Goal: Obtain resource: Obtain resource

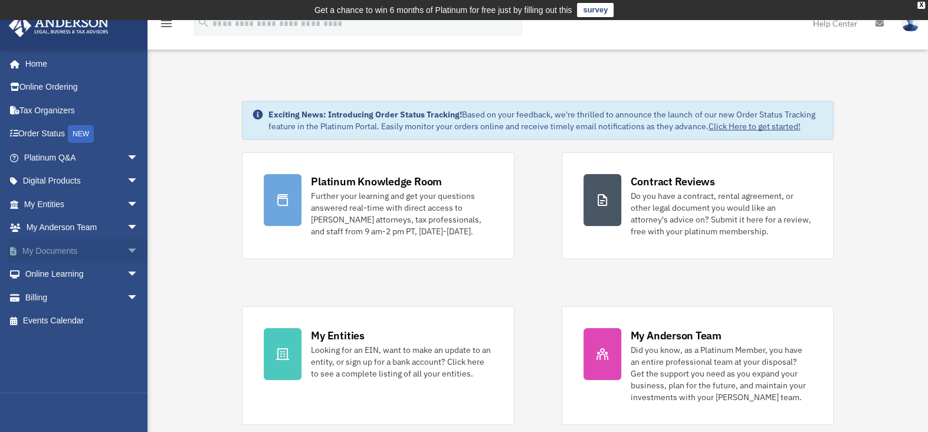
click at [127, 247] on span "arrow_drop_down" at bounding box center [139, 251] width 24 height 24
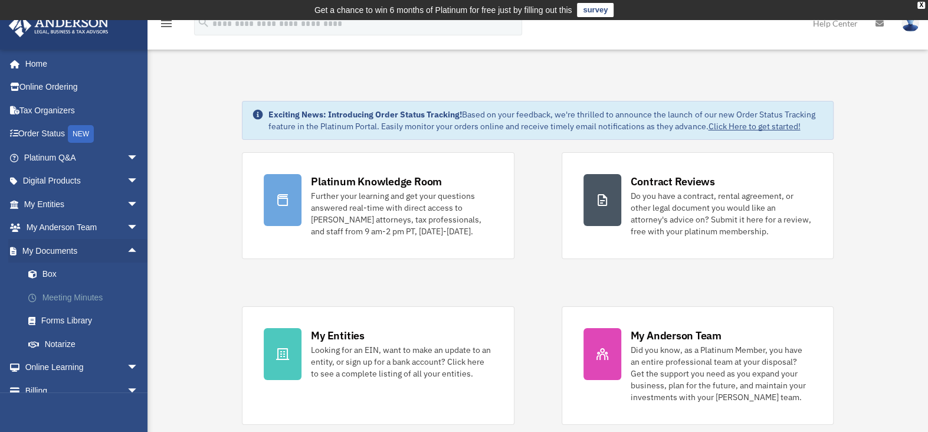
click at [66, 296] on link "Meeting Minutes" at bounding box center [87, 297] width 140 height 24
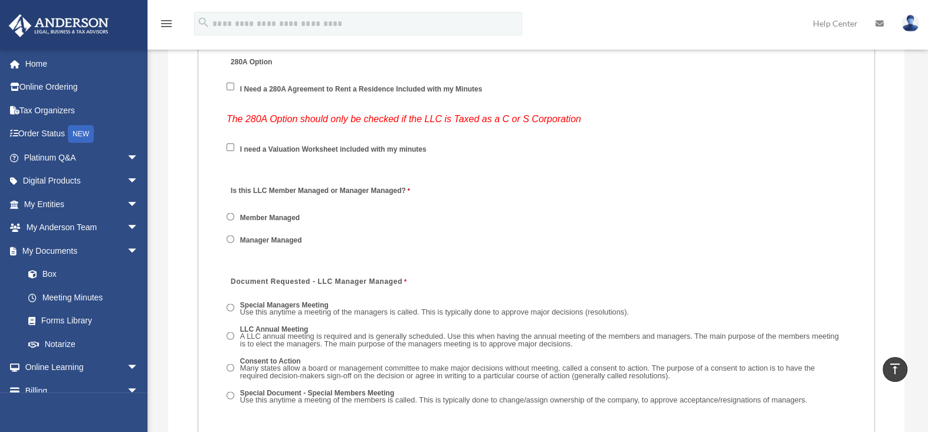
scroll to position [1946, 0]
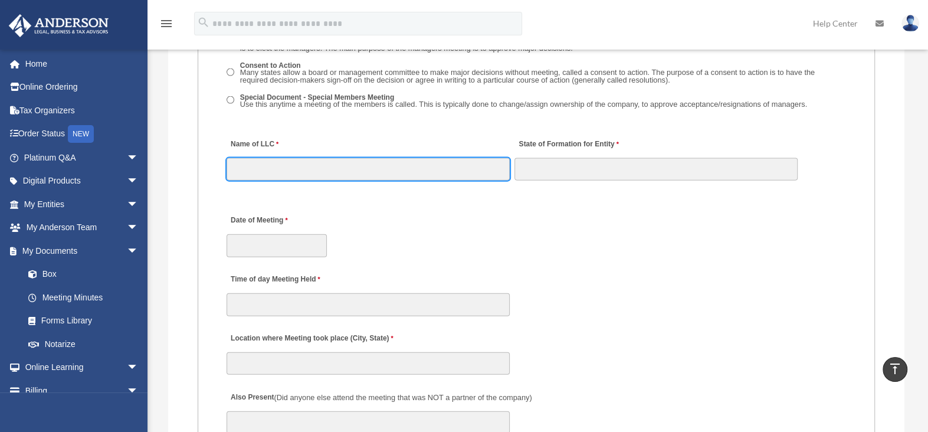
click at [267, 159] on input "Name of LLC" at bounding box center [367, 169] width 283 height 22
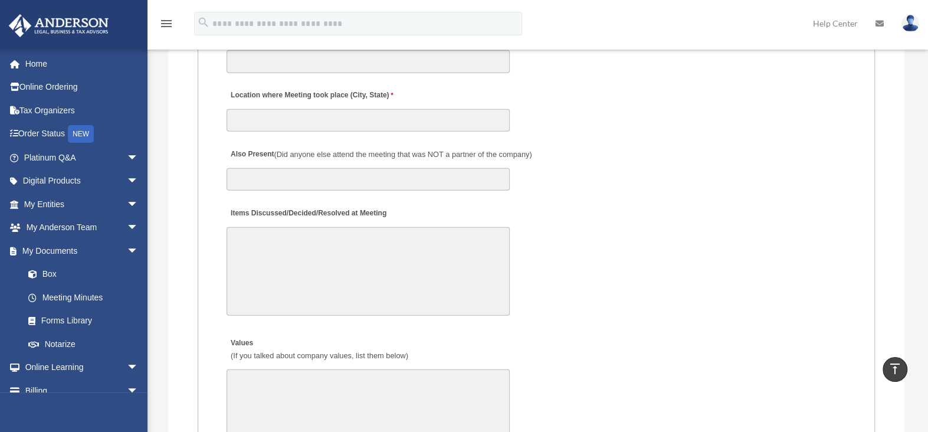
scroll to position [2182, 0]
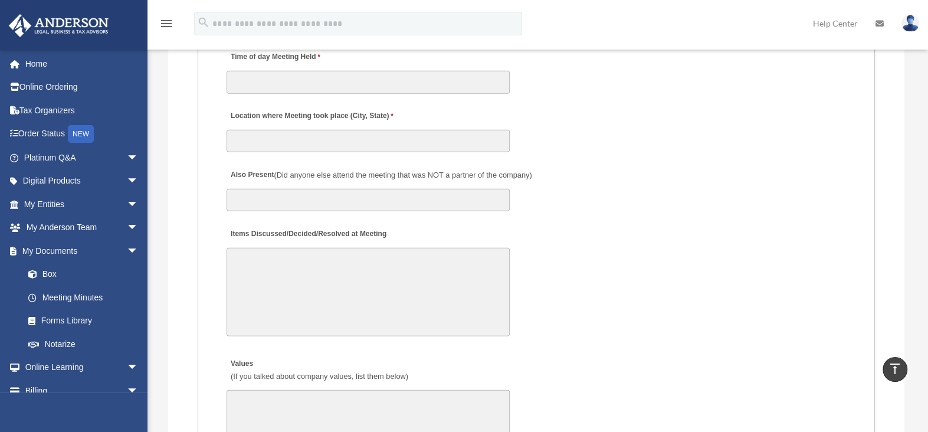
click at [276, 257] on textarea "Items Discussed/Decided/Resolved at Meeting" at bounding box center [367, 292] width 283 height 88
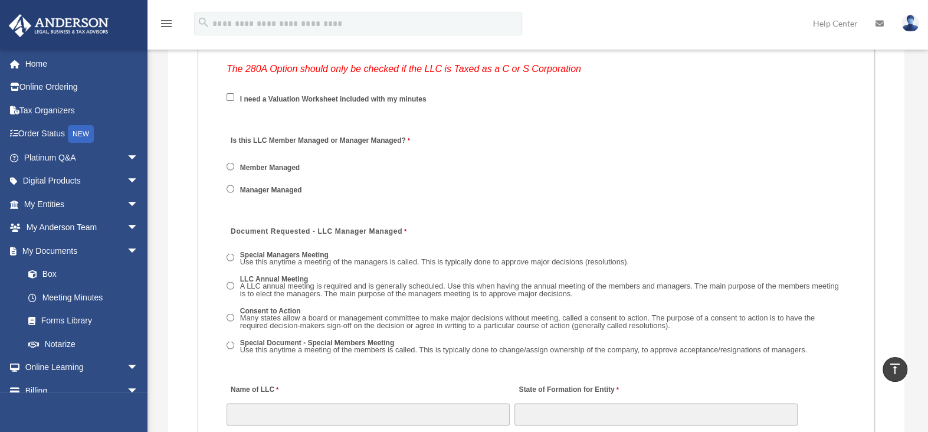
scroll to position [1696, 0]
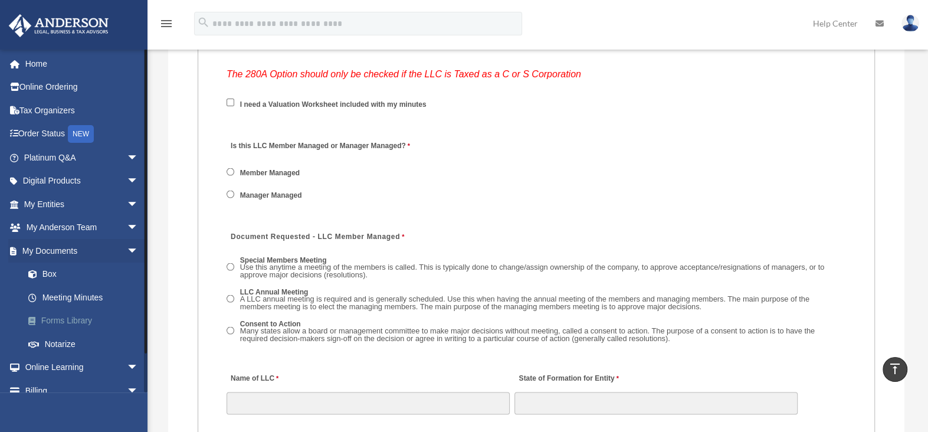
click at [55, 323] on link "Forms Library" at bounding box center [87, 321] width 140 height 24
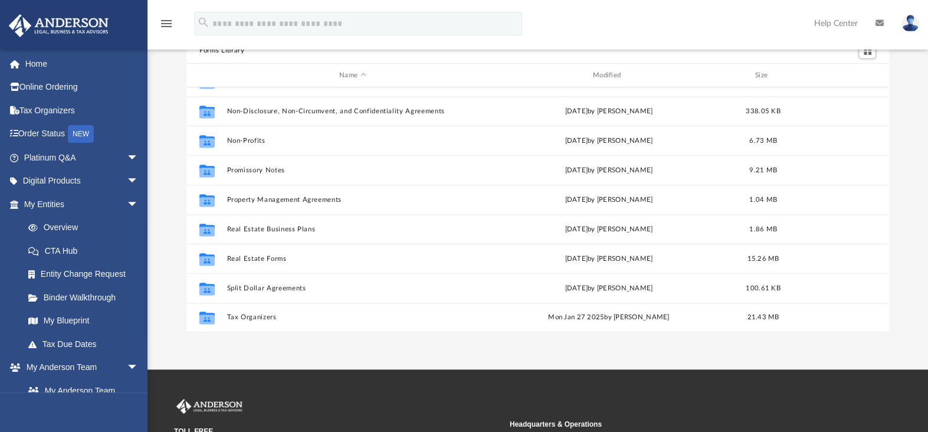
scroll to position [118, 0]
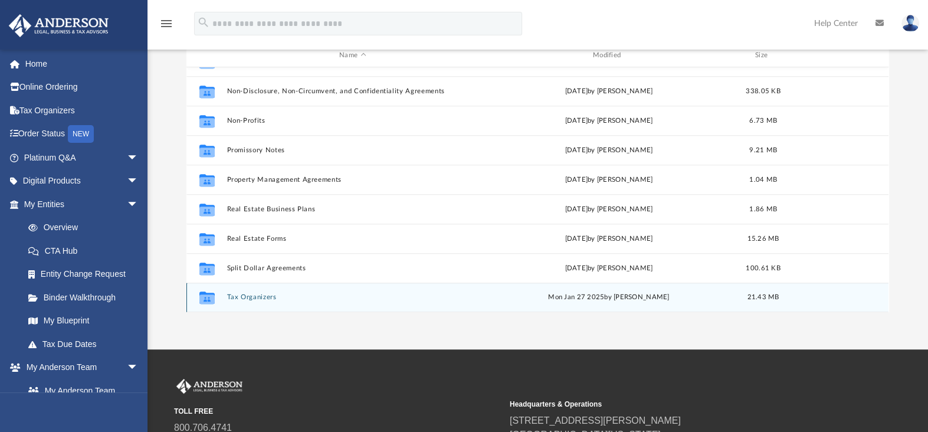
click at [254, 297] on button "Tax Organizers" at bounding box center [352, 298] width 251 height 8
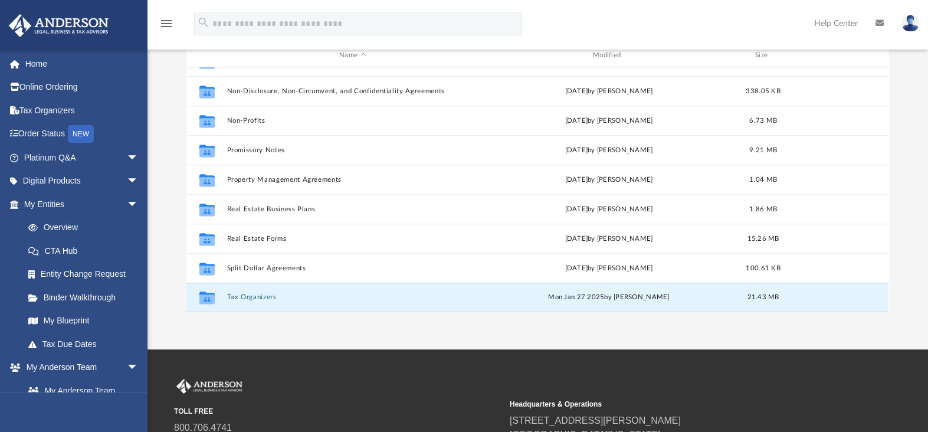
scroll to position [0, 0]
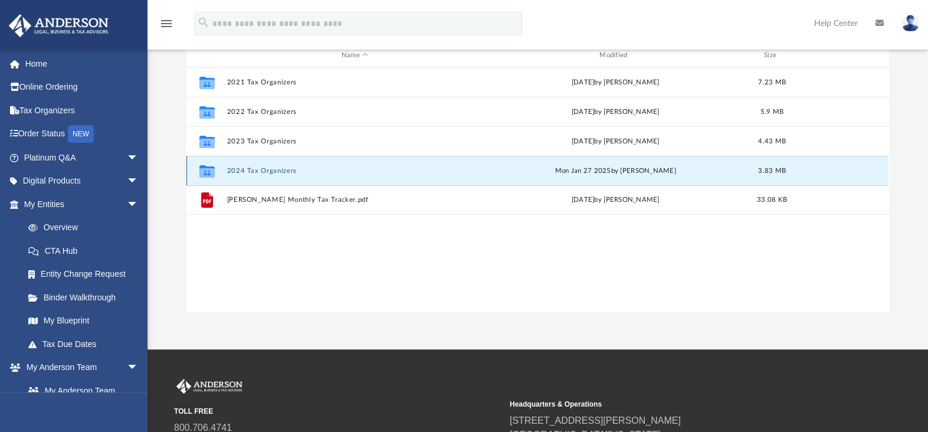
click at [258, 172] on button "2024 Tax Organizers" at bounding box center [354, 171] width 255 height 8
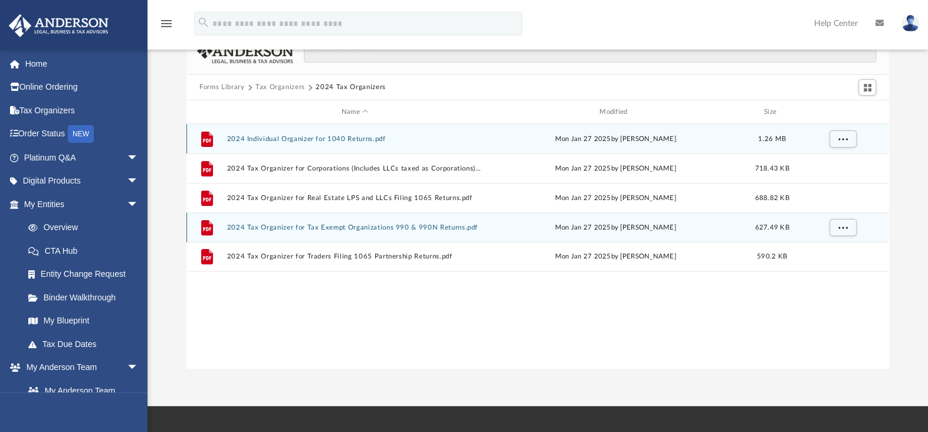
scroll to position [59, 0]
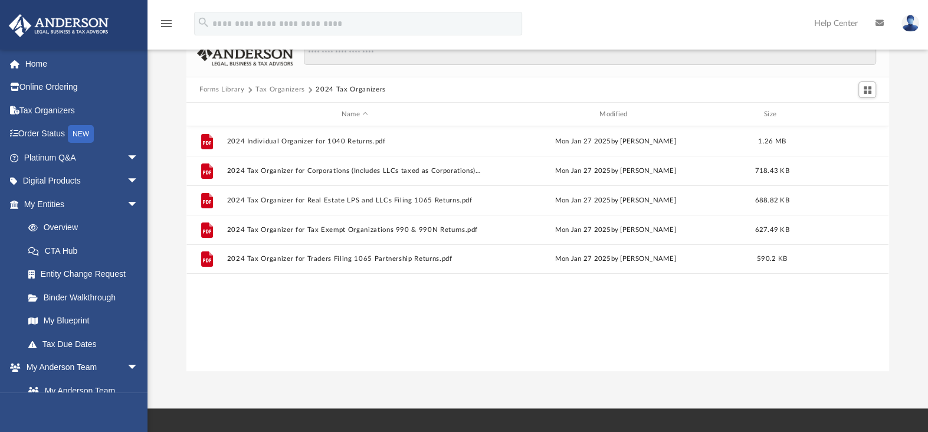
click at [290, 91] on button "Tax Organizers" at bounding box center [280, 89] width 50 height 11
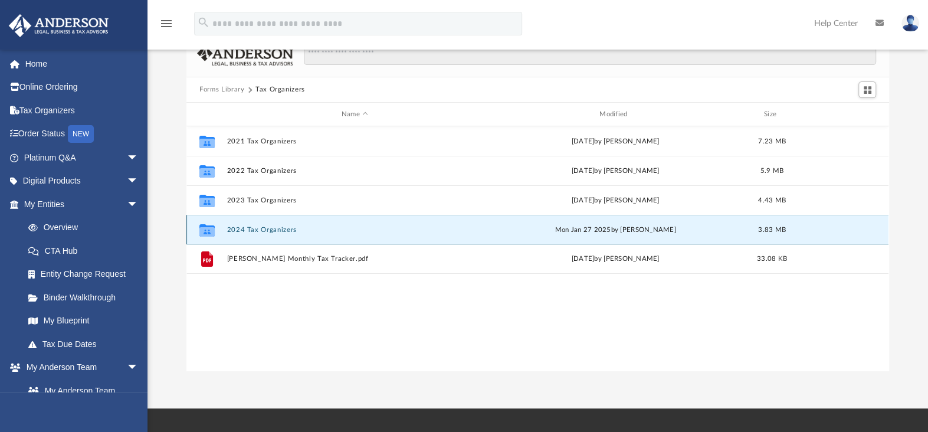
click at [272, 228] on button "2024 Tax Organizers" at bounding box center [354, 230] width 255 height 8
